Goal: Information Seeking & Learning: Learn about a topic

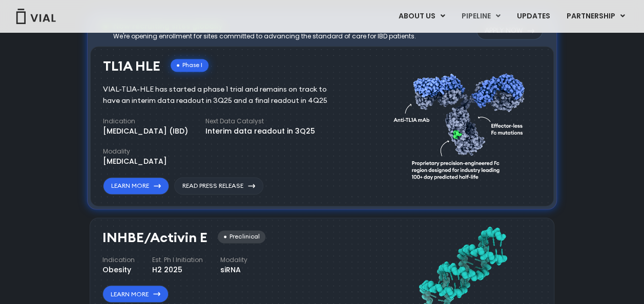
scroll to position [713, 0]
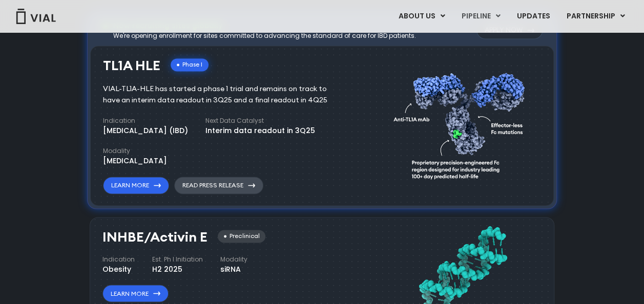
click at [242, 187] on link "Read Press Release" at bounding box center [218, 185] width 89 height 17
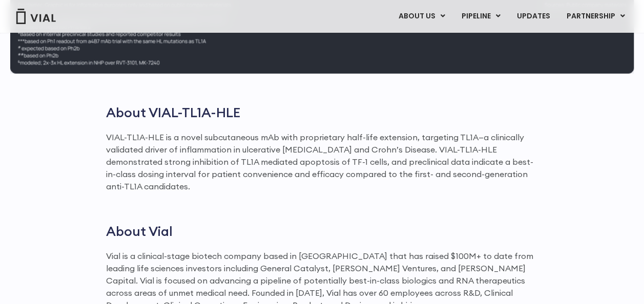
scroll to position [1669, 0]
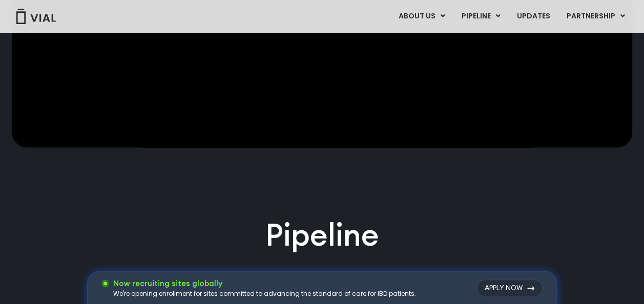
scroll to position [274, 0]
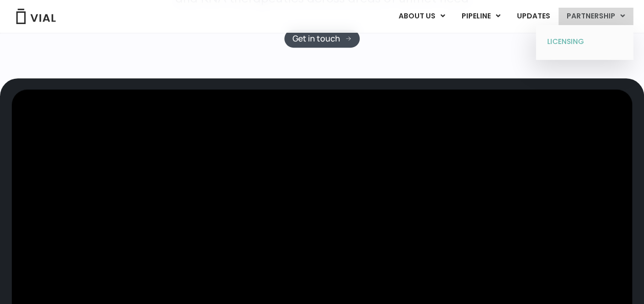
click at [560, 44] on link "LICENSING" at bounding box center [585, 42] width 90 height 16
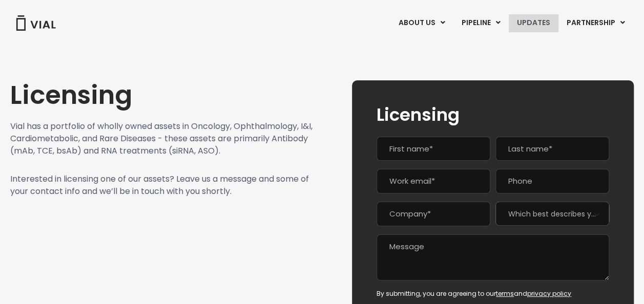
click at [536, 17] on link "UPDATES" at bounding box center [533, 22] width 49 height 17
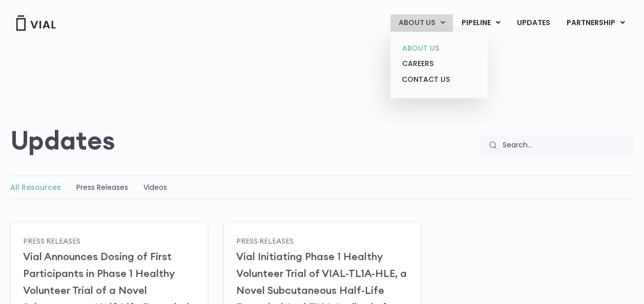
click at [431, 45] on link "ABOUT US" at bounding box center [439, 48] width 90 height 16
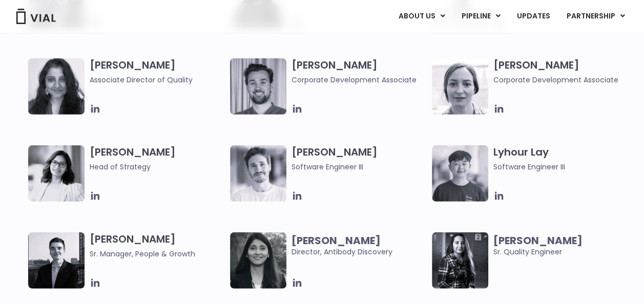
scroll to position [1374, 0]
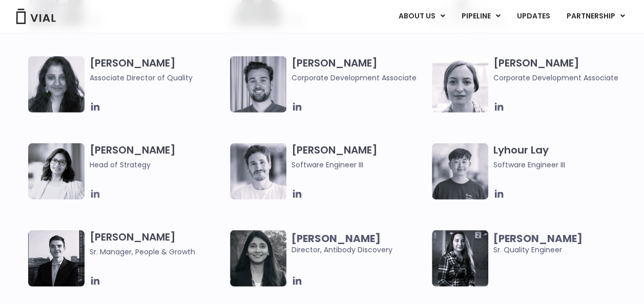
click at [95, 196] on icon at bounding box center [95, 194] width 8 height 8
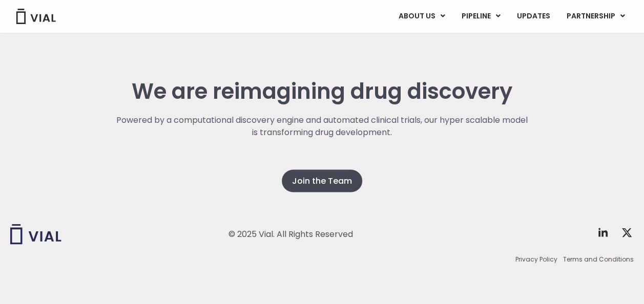
scroll to position [2748, 0]
